Goal: Book appointment/travel/reservation

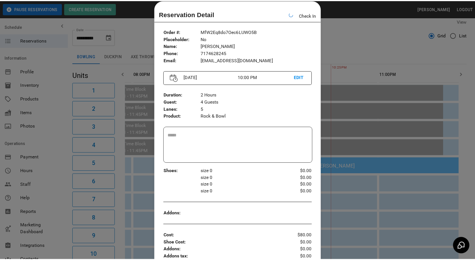
scroll to position [0, 325]
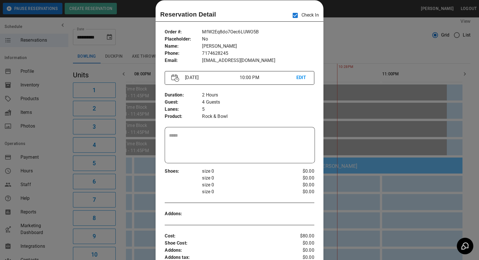
click at [373, 47] on div at bounding box center [239, 130] width 479 height 260
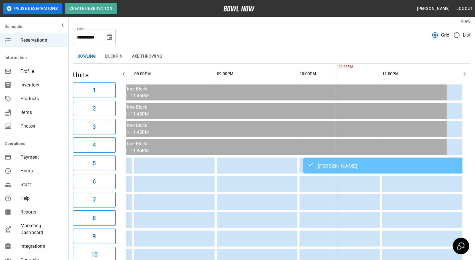
scroll to position [0, 321]
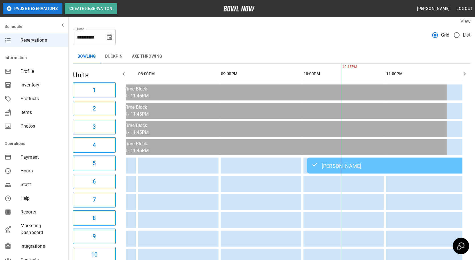
click at [109, 37] on icon "Choose date, selected date is Aug 29, 2025" at bounding box center [109, 37] width 5 height 6
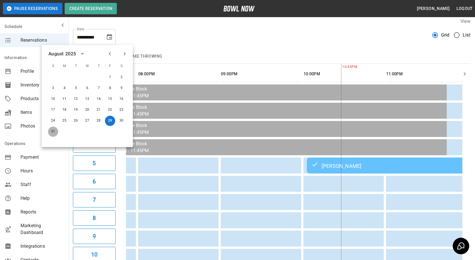
click at [53, 131] on button "31" at bounding box center [53, 132] width 10 height 10
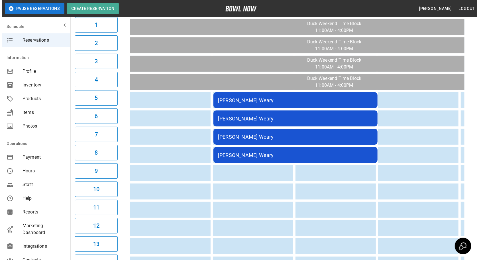
scroll to position [71, 0]
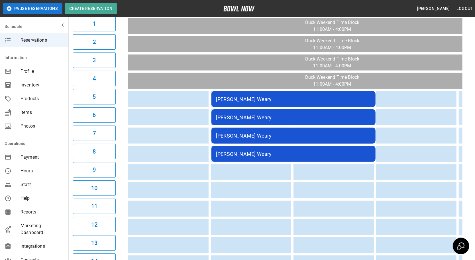
click at [288, 101] on td "[PERSON_NAME] Weary" at bounding box center [293, 99] width 164 height 16
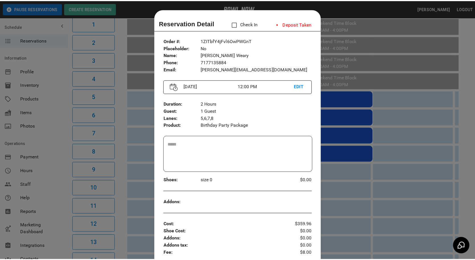
scroll to position [9, 0]
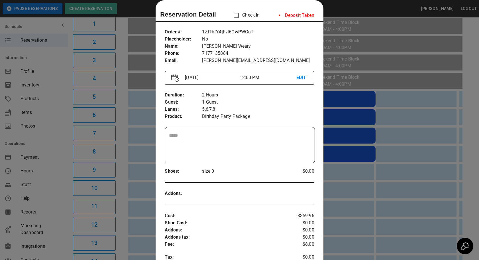
click at [344, 199] on div at bounding box center [239, 130] width 479 height 260
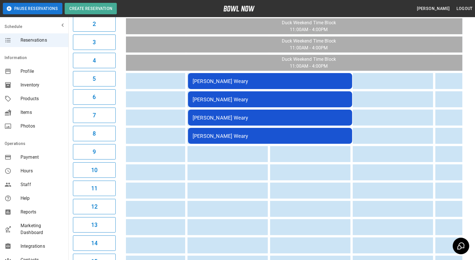
scroll to position [0, 517]
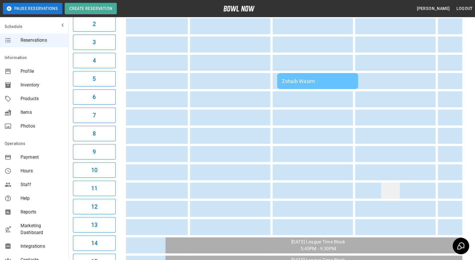
drag, startPoint x: 249, startPoint y: 200, endPoint x: 328, endPoint y: 192, distance: 79.3
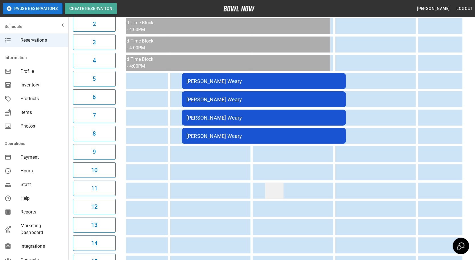
scroll to position [0, 0]
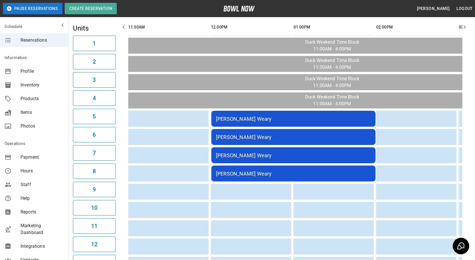
click at [270, 122] on div "[PERSON_NAME] Weary" at bounding box center [293, 119] width 155 height 6
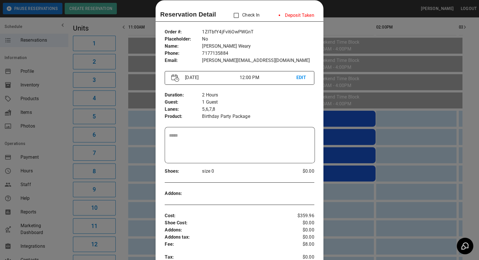
click at [336, 195] on div at bounding box center [239, 130] width 479 height 260
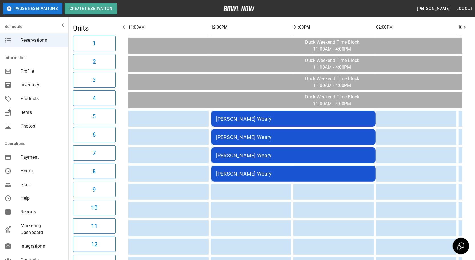
click at [285, 127] on td "[PERSON_NAME] Weary" at bounding box center [293, 119] width 164 height 16
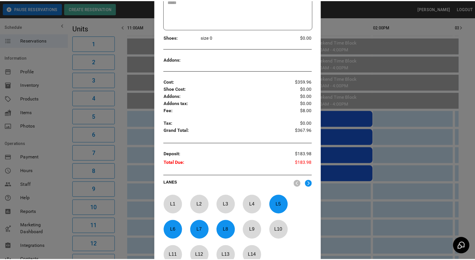
scroll to position [145, 0]
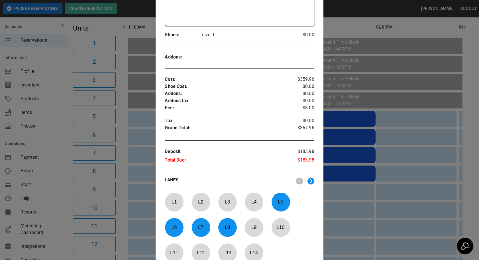
click at [365, 219] on div at bounding box center [239, 130] width 479 height 260
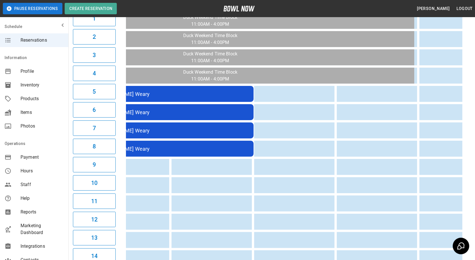
scroll to position [0, 91]
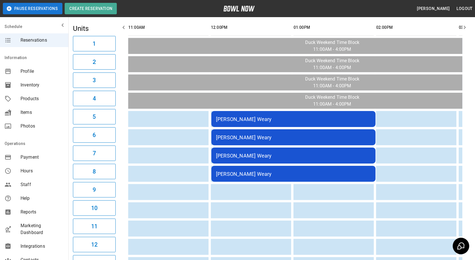
click at [305, 118] on div "[PERSON_NAME] Weary" at bounding box center [293, 119] width 155 height 6
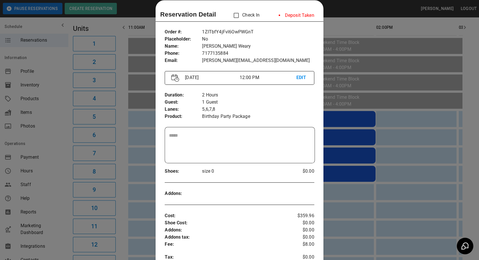
click at [345, 222] on div at bounding box center [239, 130] width 479 height 260
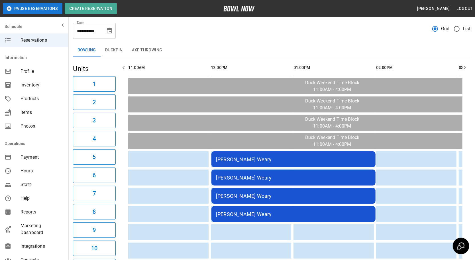
scroll to position [0, 0]
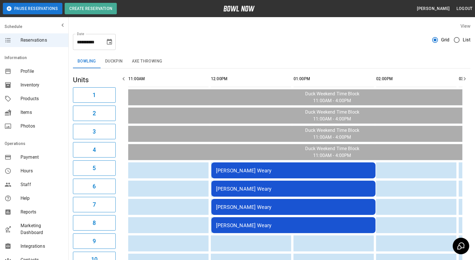
click at [111, 46] on button "Choose date, selected date is Aug 31, 2025" at bounding box center [109, 41] width 11 height 11
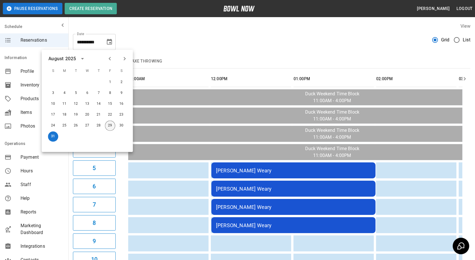
click at [109, 126] on button "29" at bounding box center [110, 126] width 10 height 10
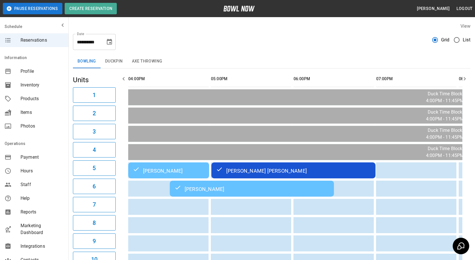
scroll to position [0, 315]
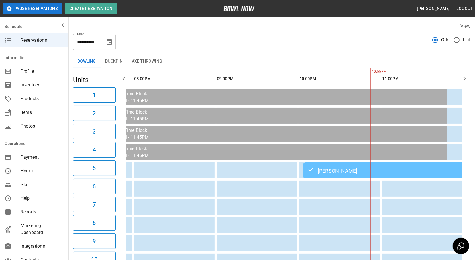
click at [107, 43] on icon "Choose date, selected date is Aug 29, 2025" at bounding box center [109, 41] width 7 height 7
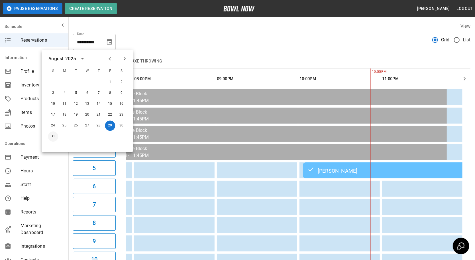
click at [53, 136] on button "31" at bounding box center [53, 136] width 10 height 10
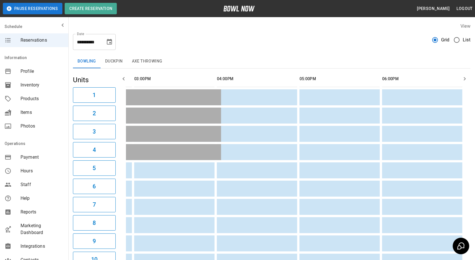
scroll to position [0, 0]
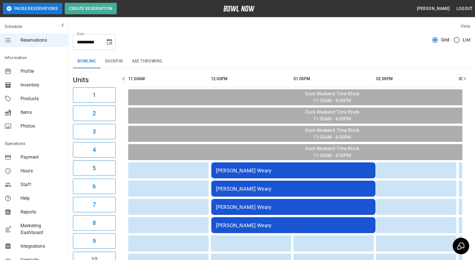
click at [112, 46] on button "Choose date, selected date is Aug 31, 2025" at bounding box center [109, 41] width 11 height 11
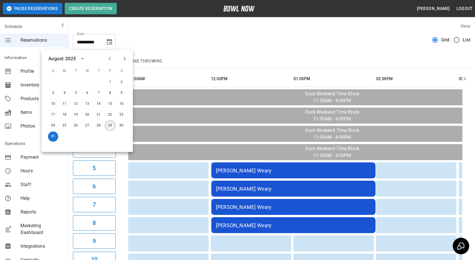
click at [107, 126] on button "29" at bounding box center [110, 126] width 10 height 10
type input "**********"
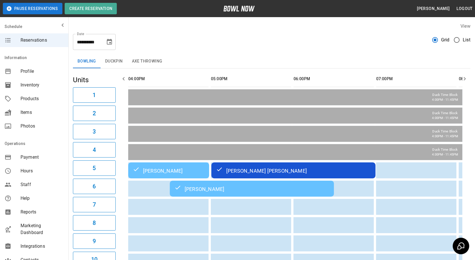
scroll to position [0, 315]
